Goal: Information Seeking & Learning: Learn about a topic

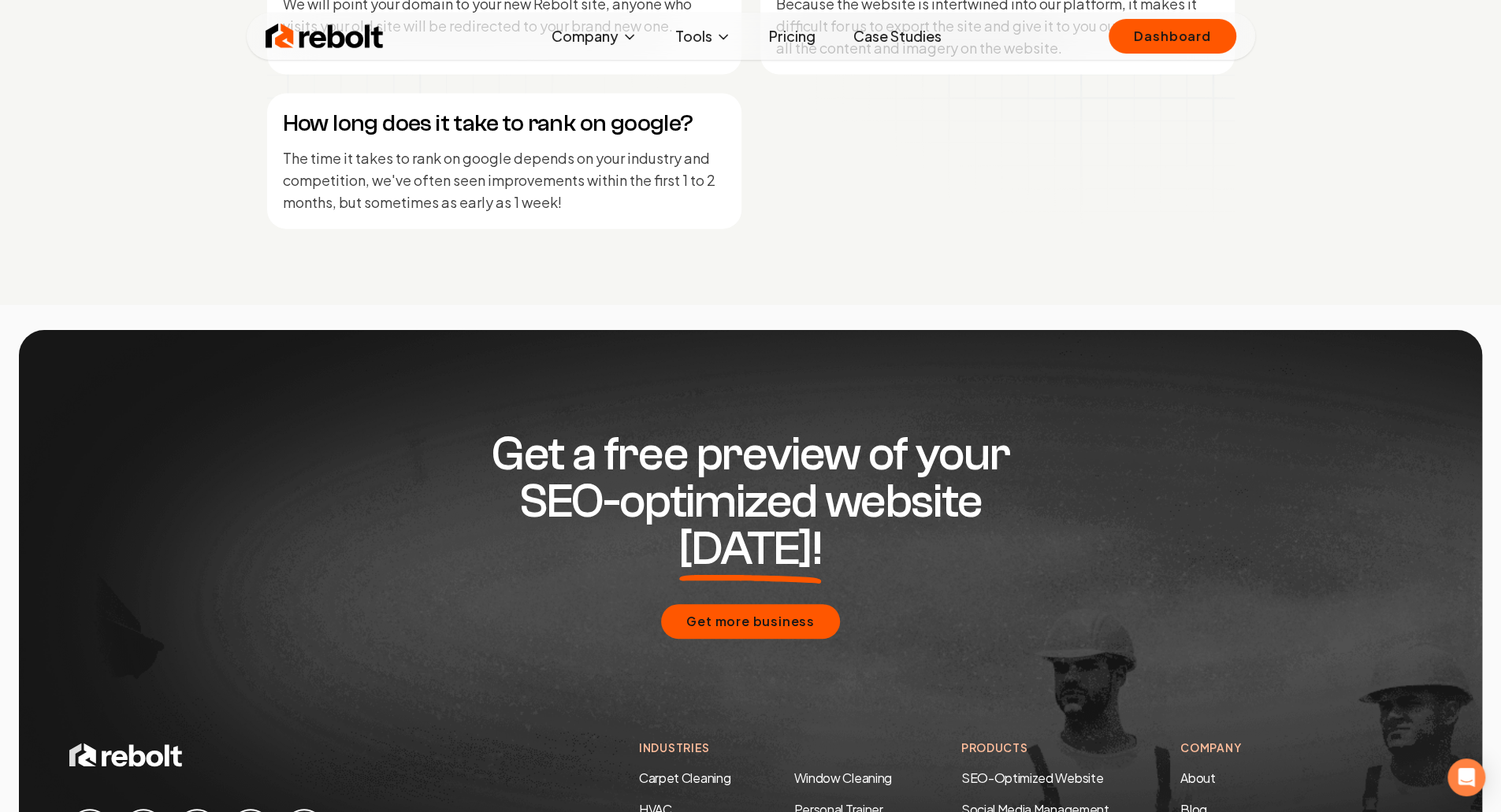
scroll to position [7616, 0]
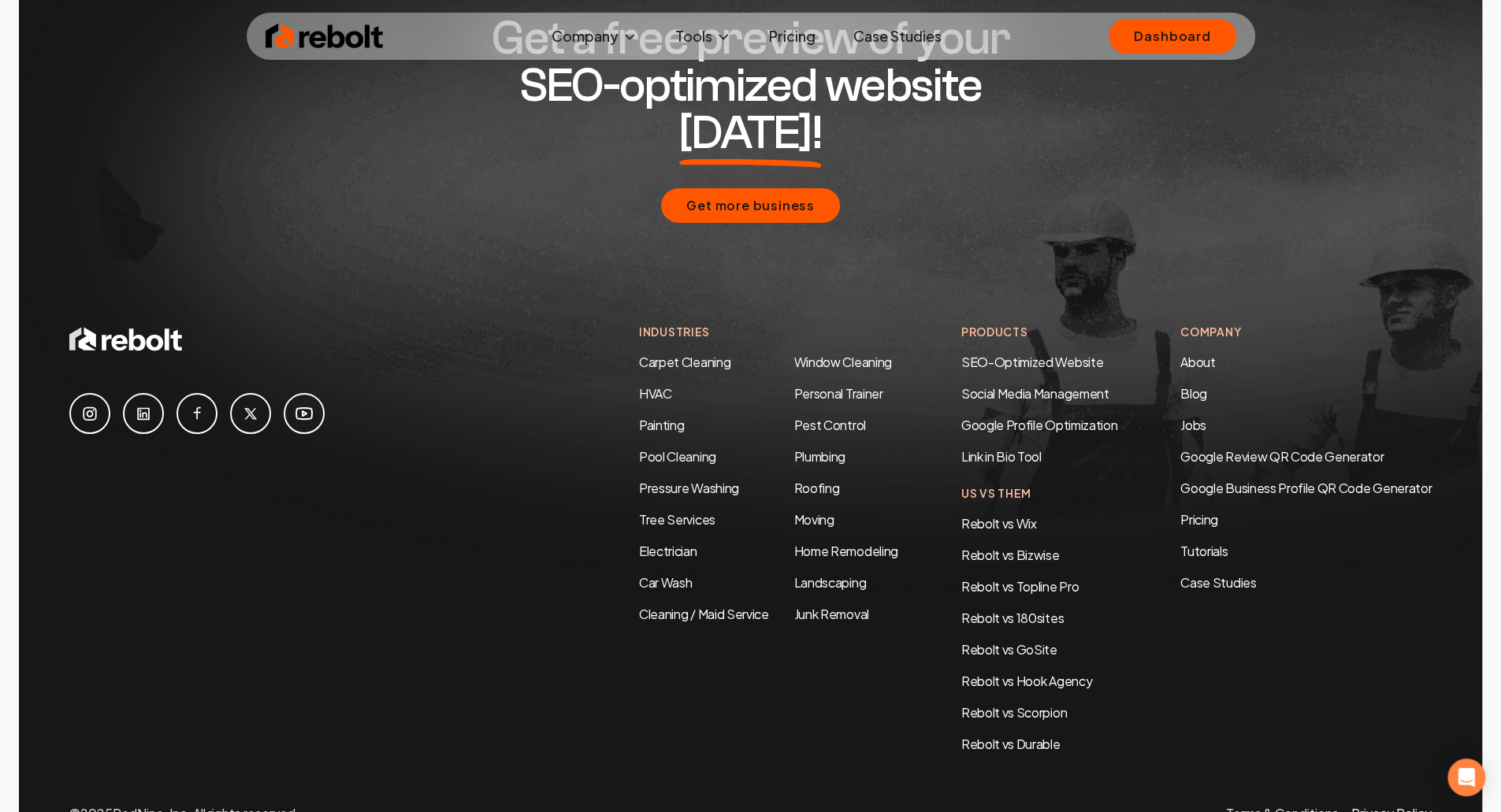
click at [1395, 805] on link "Privacy Policy" at bounding box center [1391, 814] width 80 height 17
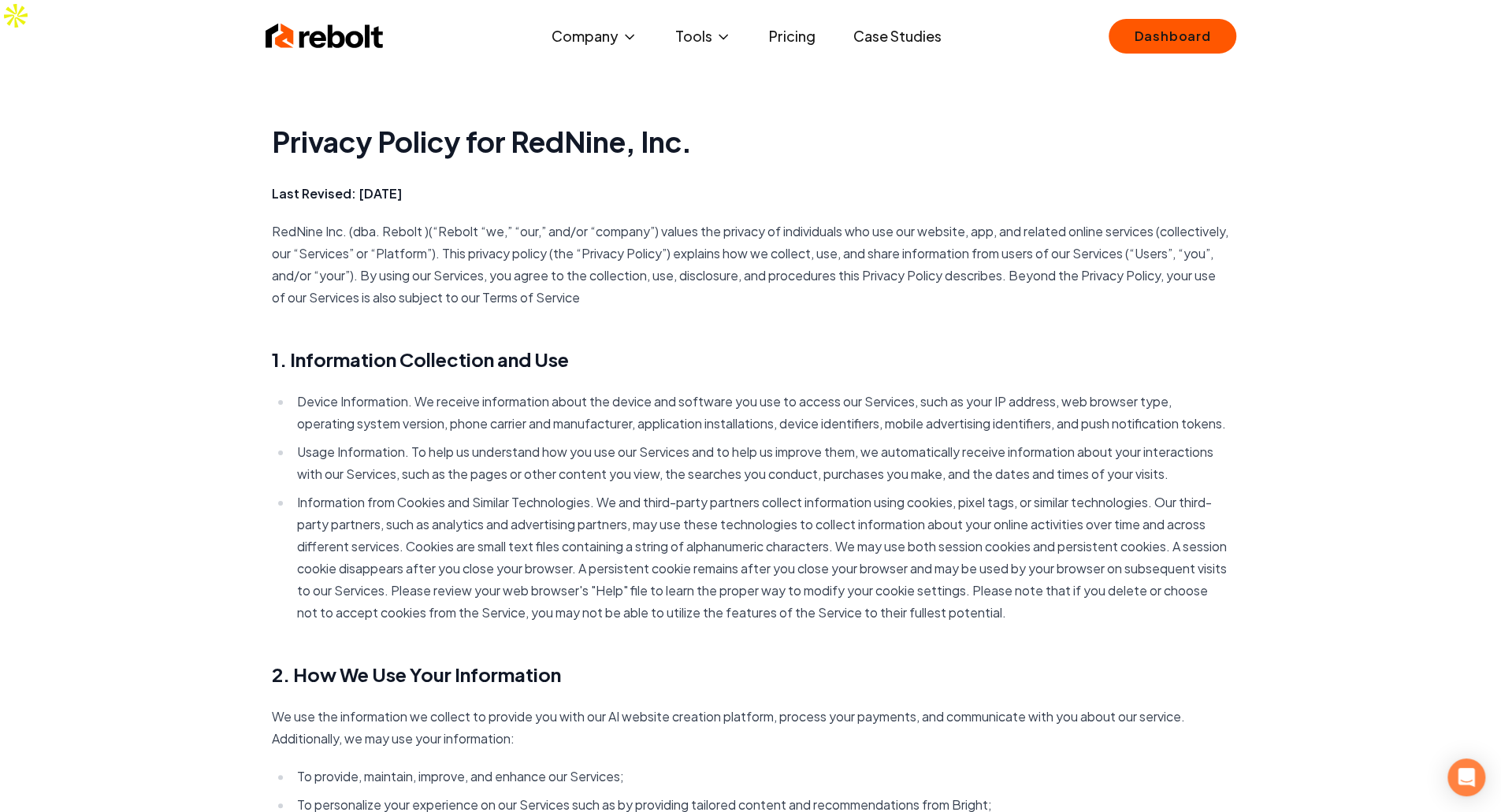
click at [372, 40] on img at bounding box center [325, 35] width 118 height 31
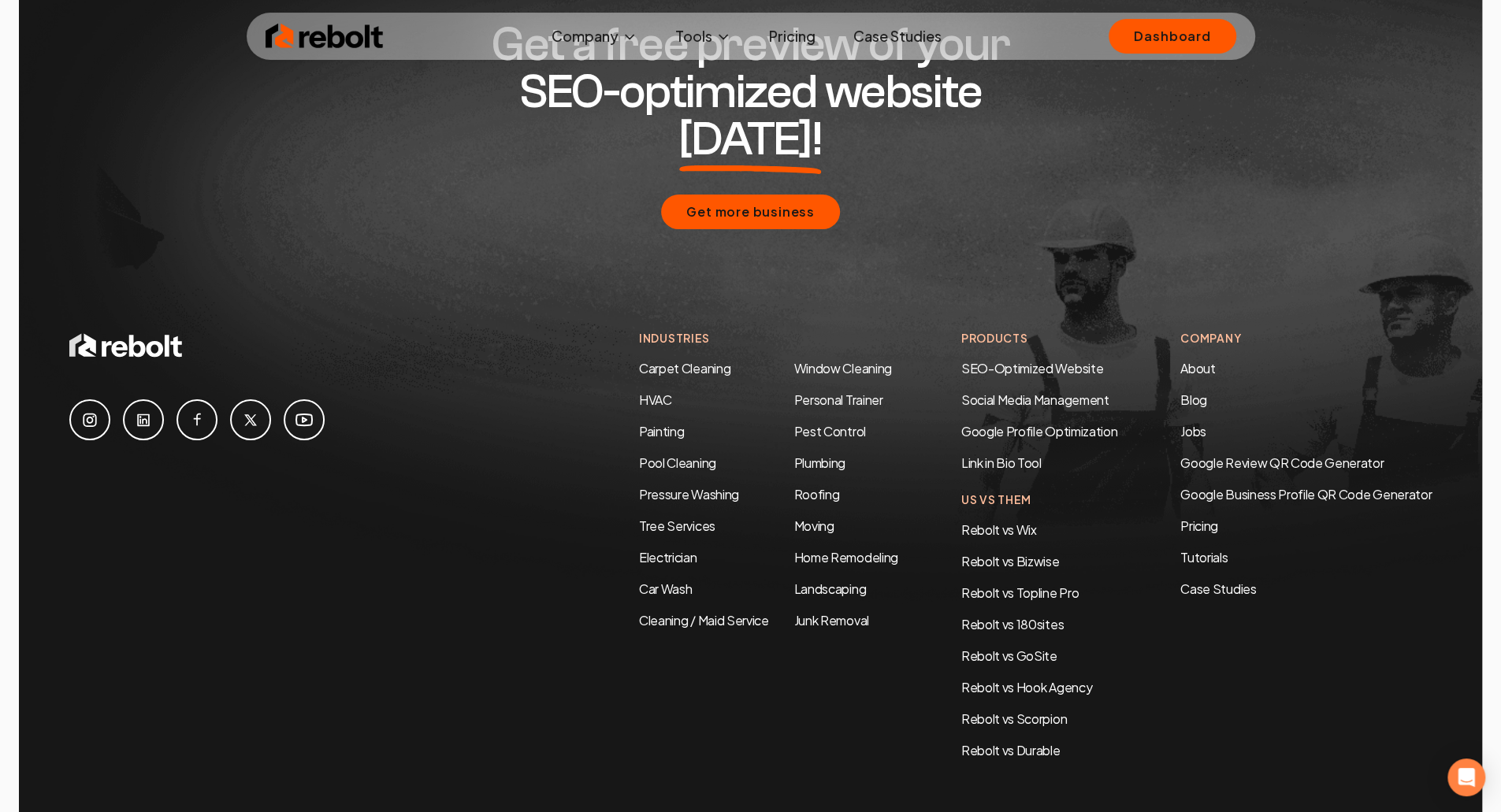
scroll to position [7616, 0]
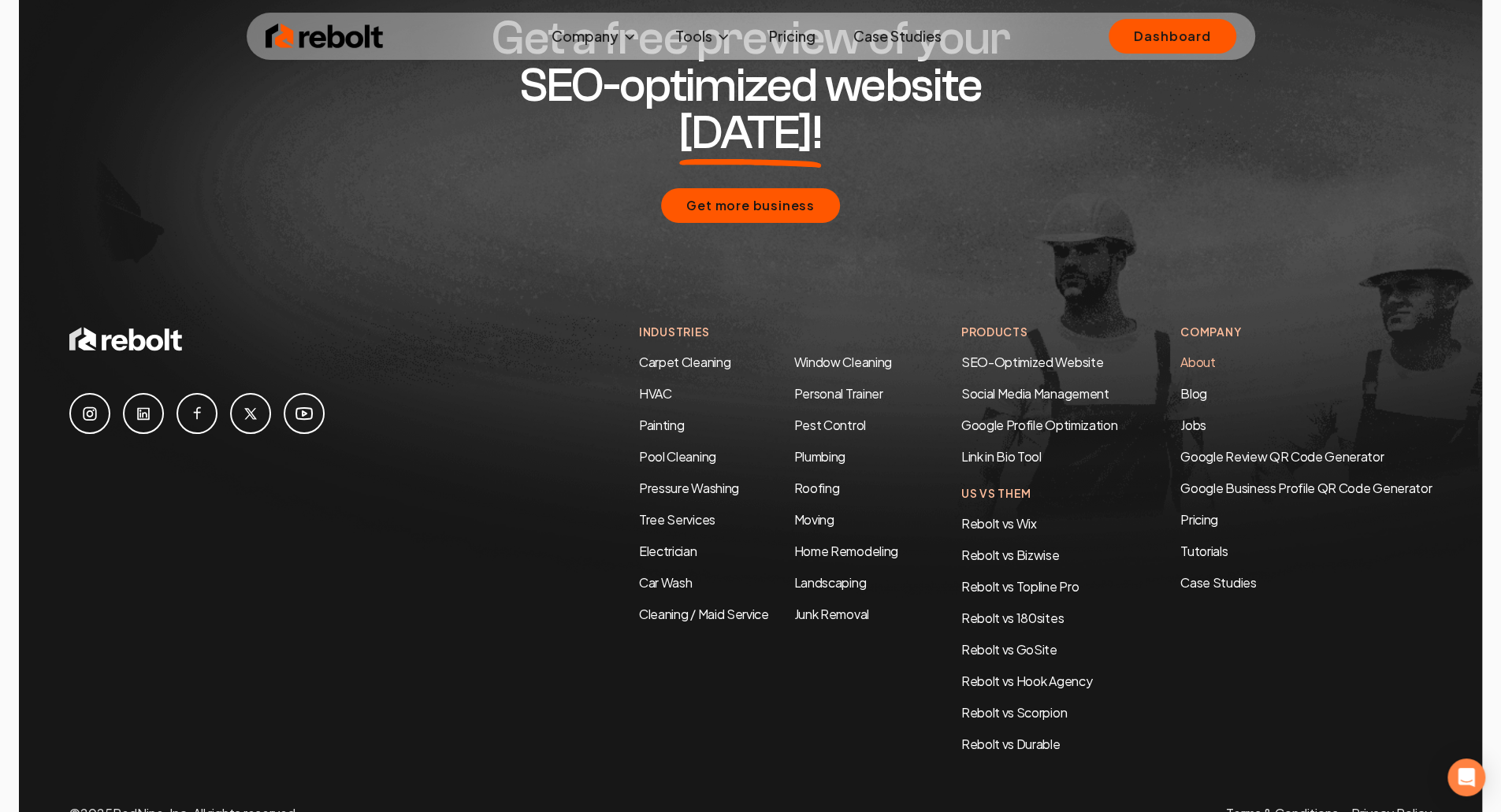
click at [1204, 353] on link "About" at bounding box center [1197, 362] width 35 height 17
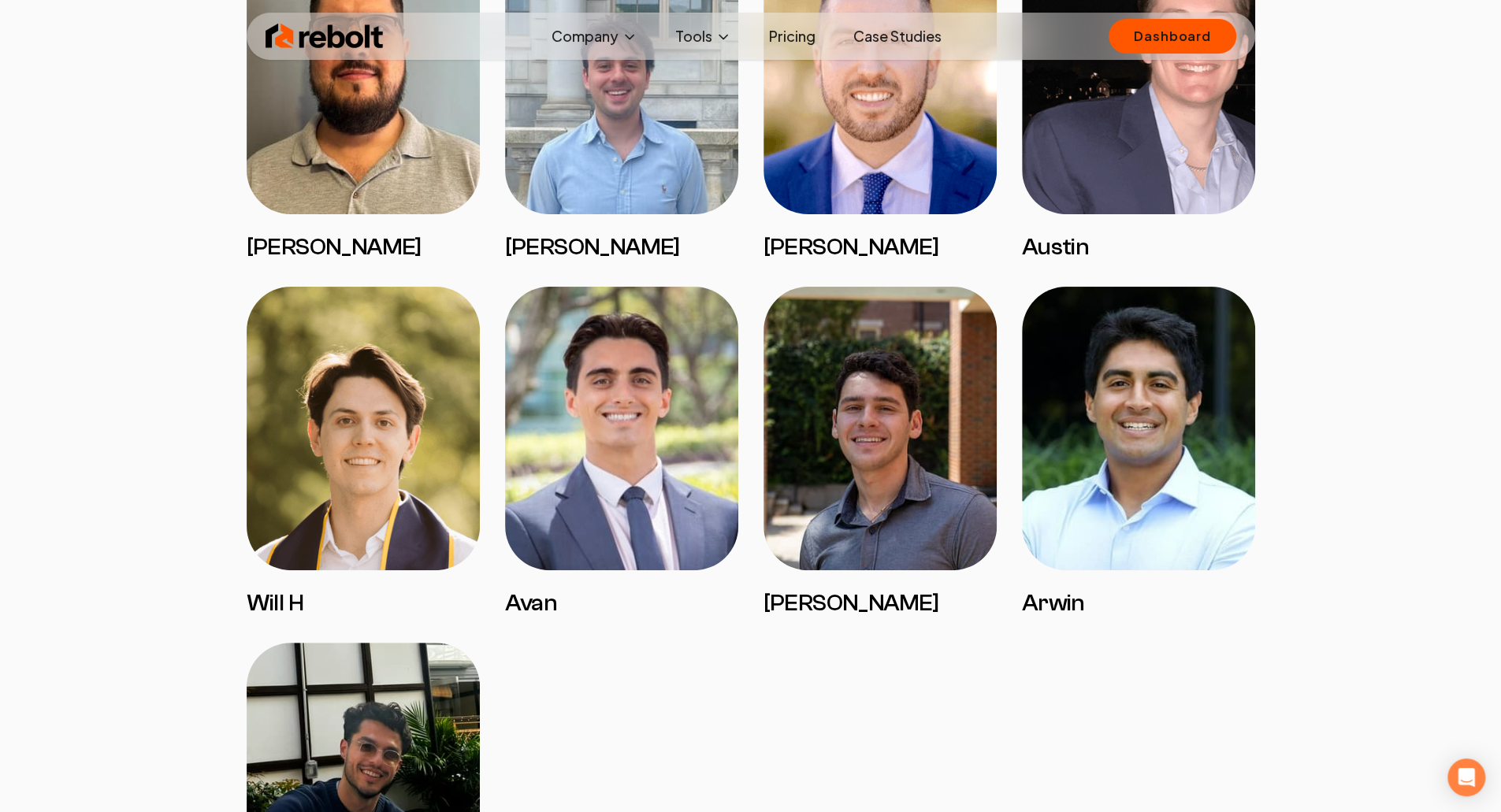
scroll to position [5129, 0]
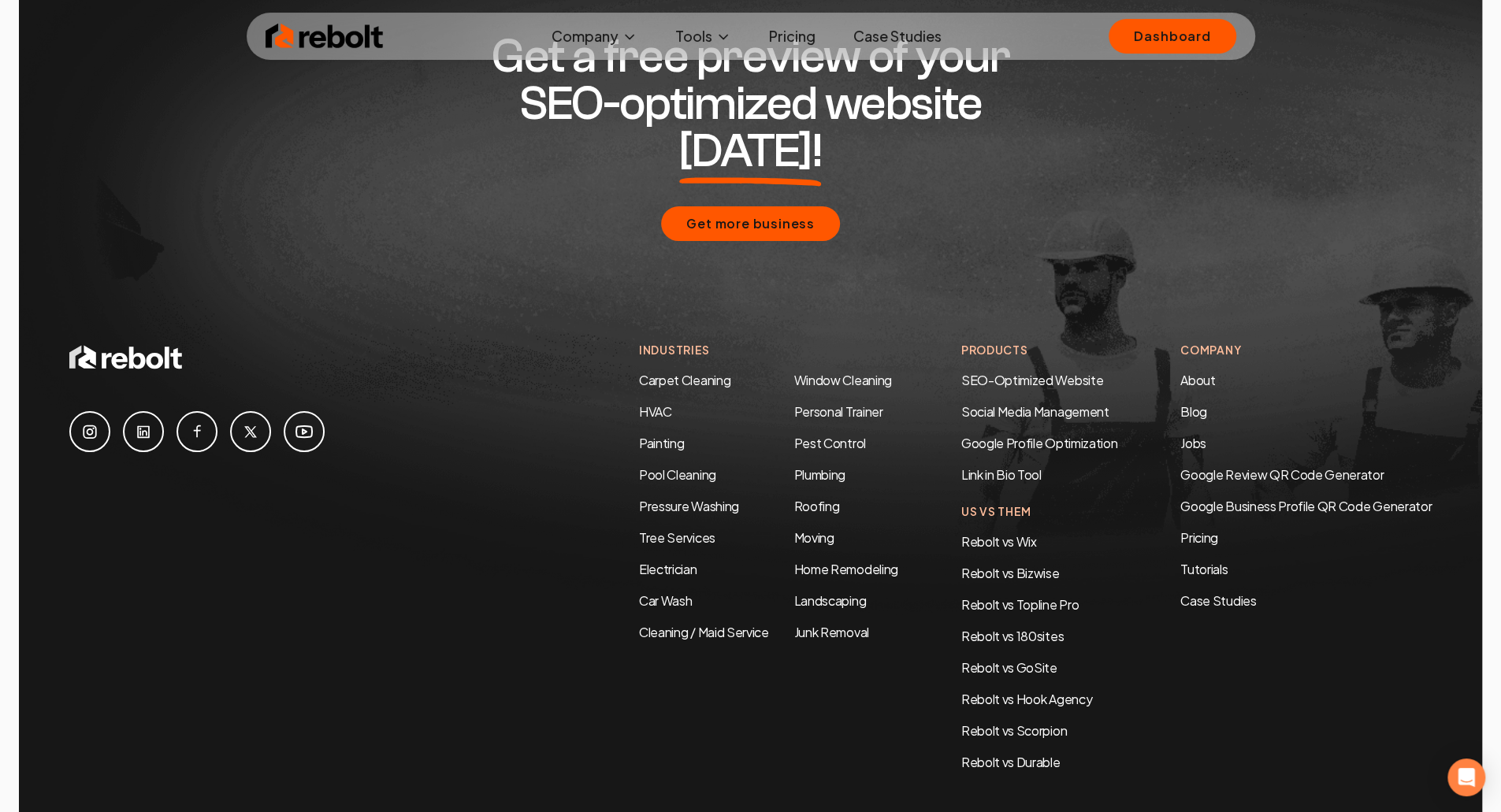
click at [1176, 688] on div "Industries Carpet Cleaning HVAC Painting Pool Cleaning Pressure Washing Tree Se…" at bounding box center [750, 591] width 1362 height 499
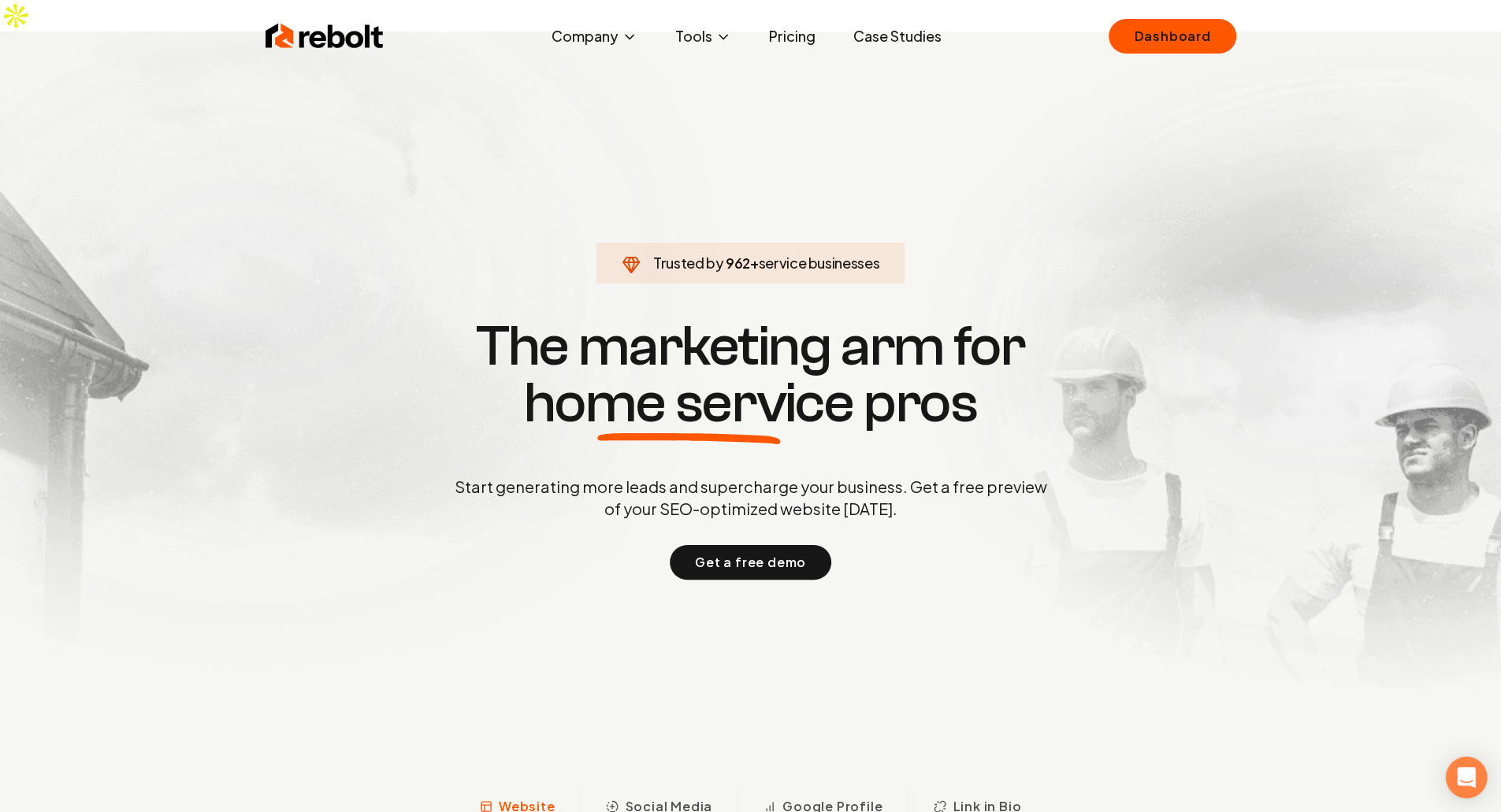
click at [1464, 762] on div "Open Intercom Messenger" at bounding box center [1466, 778] width 42 height 42
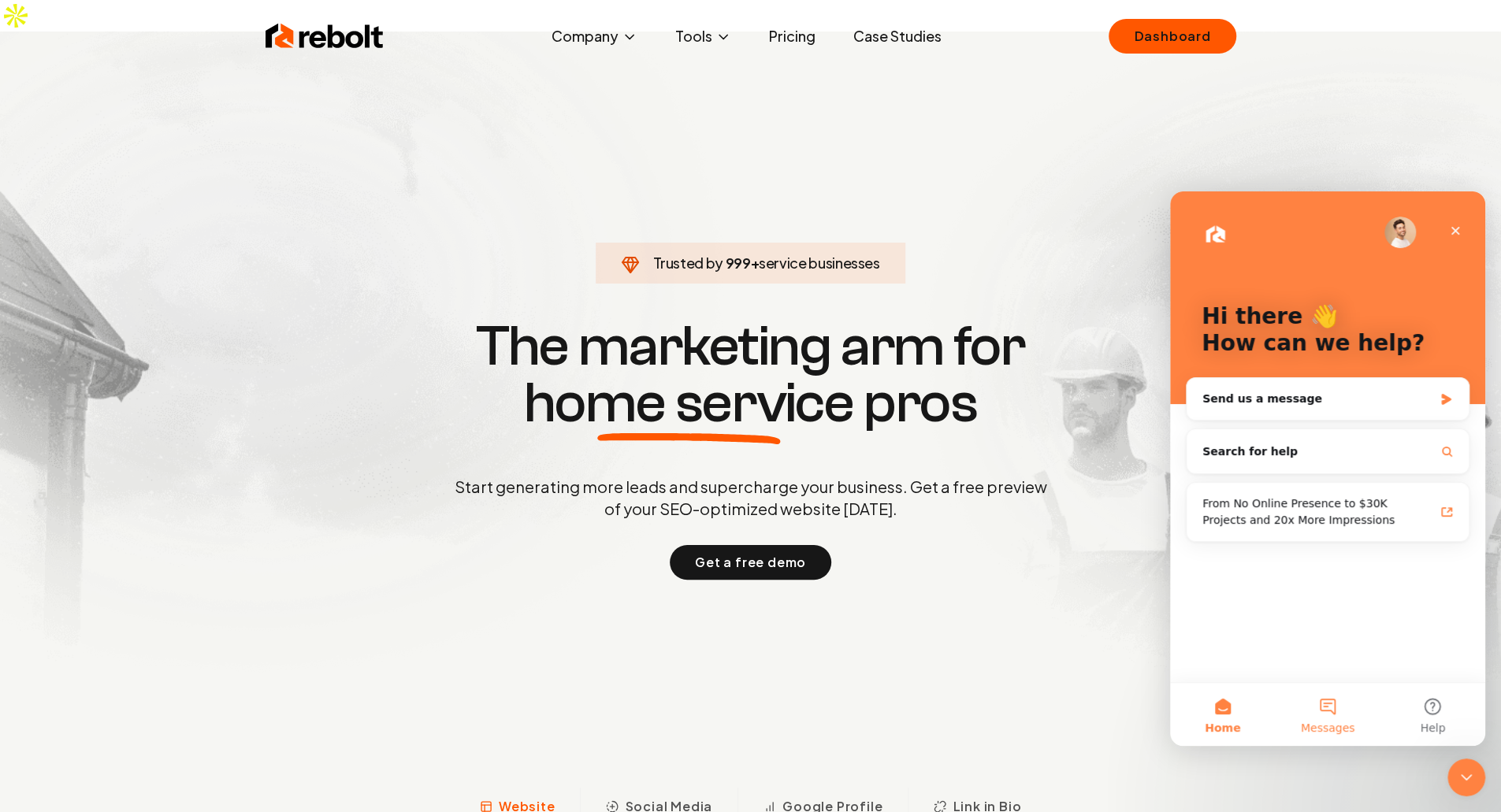
drag, startPoint x: 1269, startPoint y: 705, endPoint x: 1376, endPoint y: 699, distance: 107.2
click at [1376, 699] on div "Home Messages Help" at bounding box center [1327, 714] width 315 height 64
click at [1376, 699] on button "Messages" at bounding box center [1326, 714] width 105 height 63
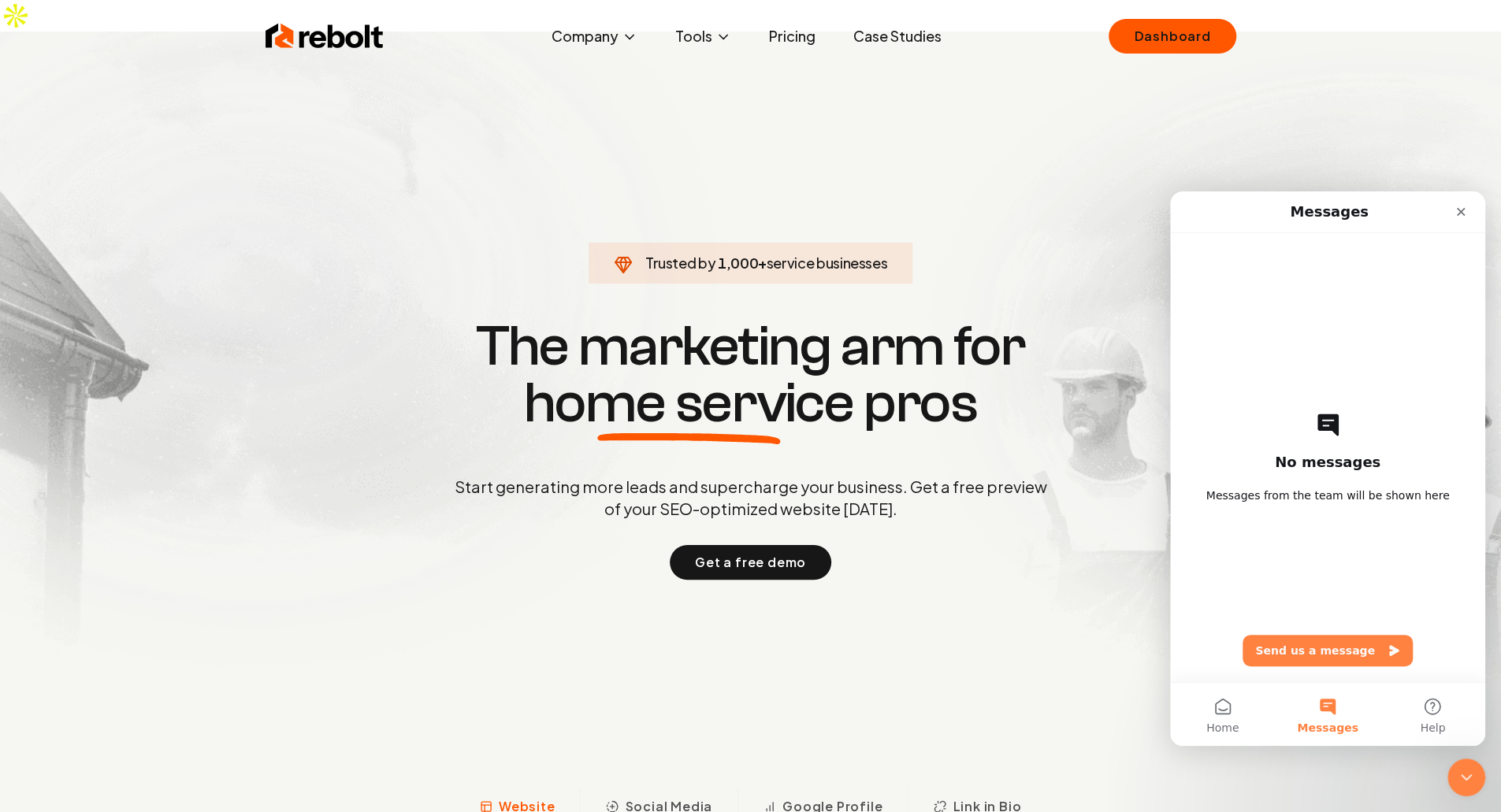
click at [1266, 394] on div "No messages Messages from the team will be shown here Send us a message" at bounding box center [1327, 458] width 260 height 449
click at [1201, 688] on button "Home" at bounding box center [1222, 714] width 105 height 63
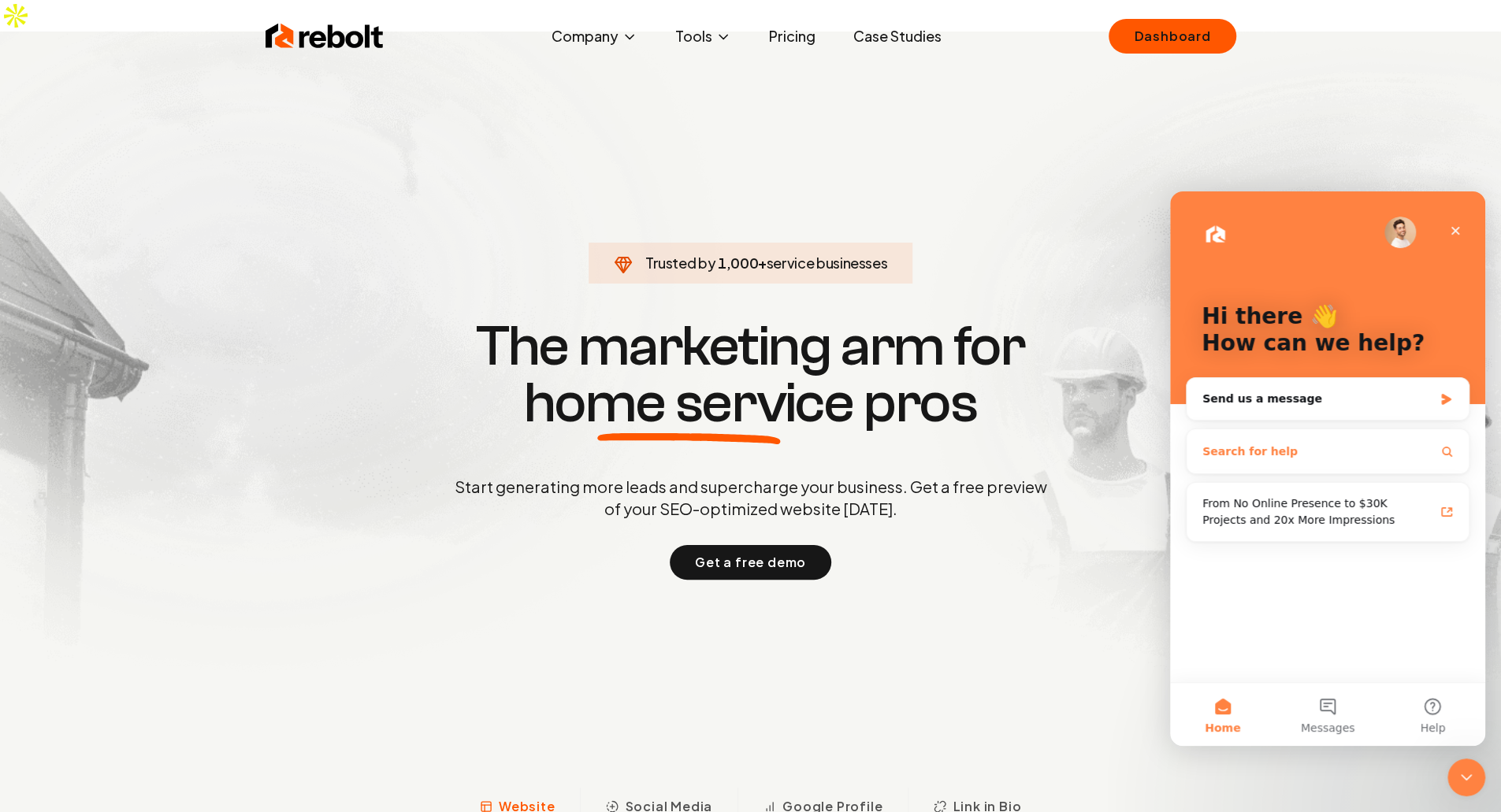
click at [1310, 454] on button "Search for help" at bounding box center [1326, 451] width 269 height 31
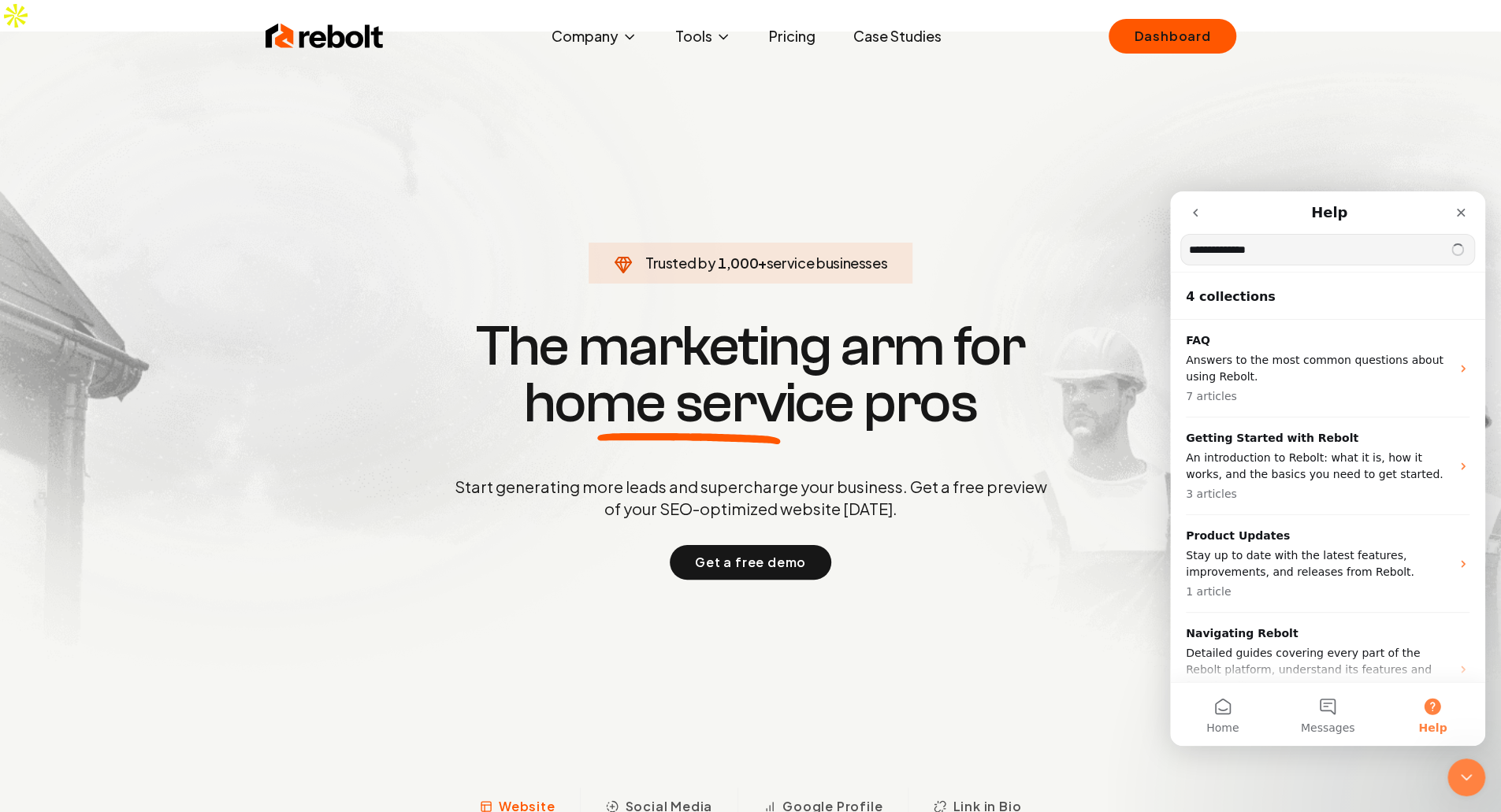
type input "**********"
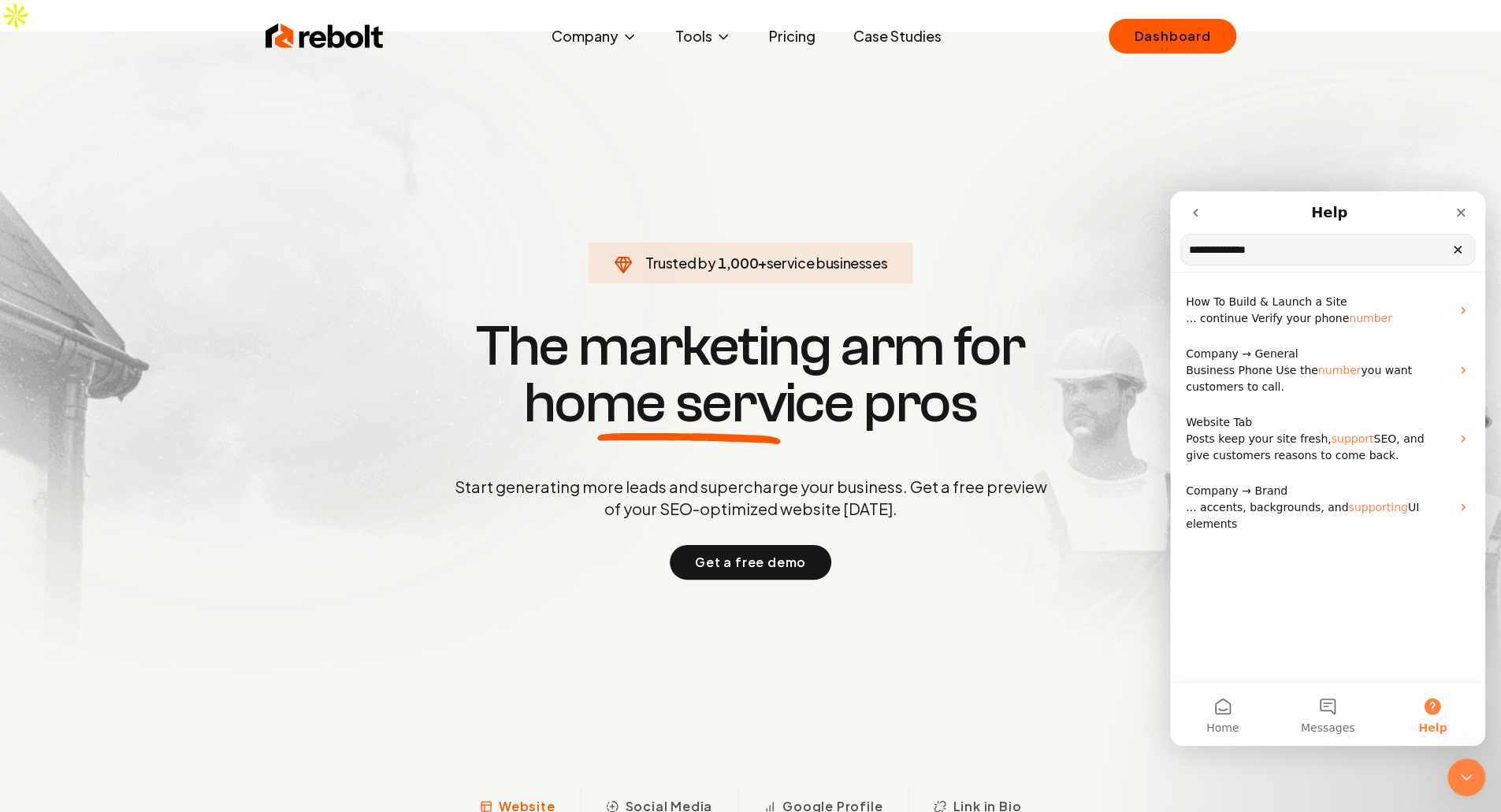
click at [986, 318] on h1 "The marketing arm for home service pros" at bounding box center [750, 374] width 756 height 114
